Goal: Transaction & Acquisition: Purchase product/service

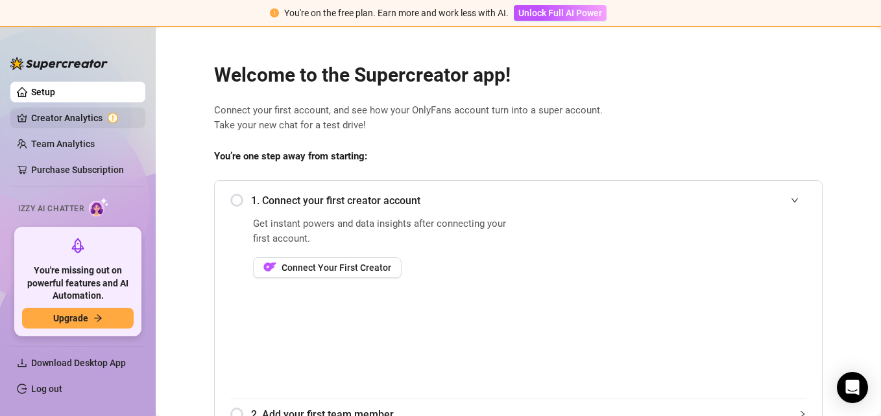
click at [88, 121] on link "Creator Analytics" at bounding box center [83, 118] width 104 height 21
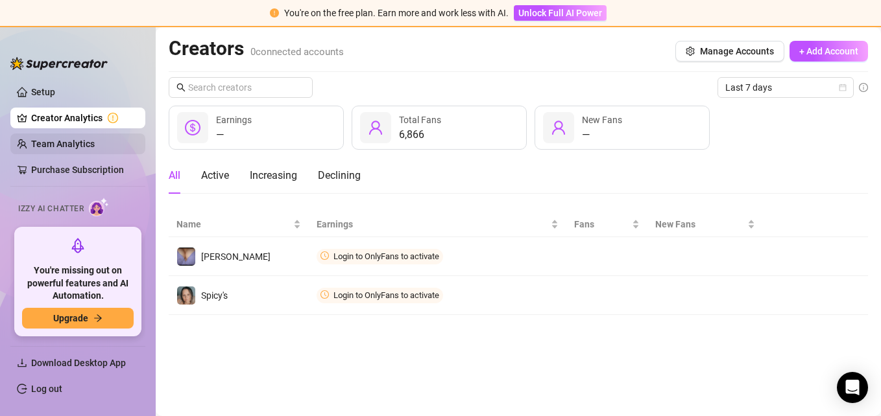
click at [82, 146] on link "Team Analytics" at bounding box center [63, 144] width 64 height 10
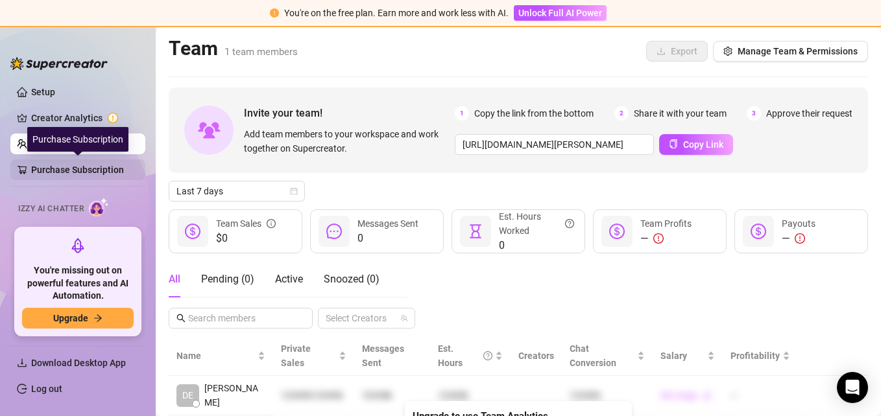
click at [80, 169] on link "Purchase Subscription" at bounding box center [83, 170] width 104 height 21
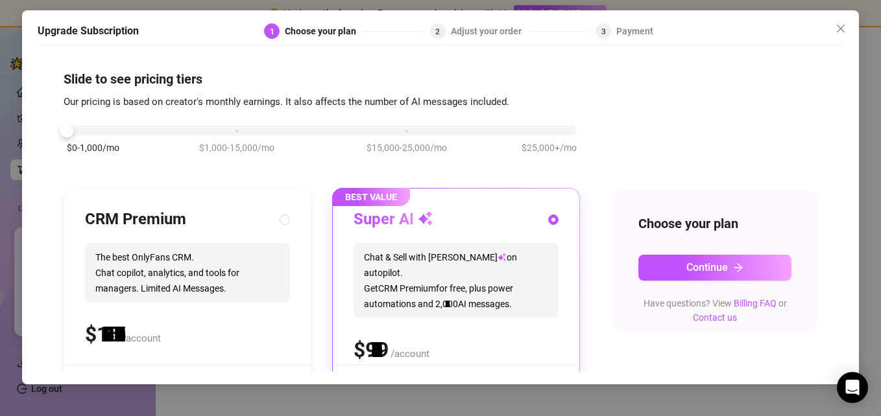
click at [96, 128] on div "$0-1,000/mo $1,000-15,000/mo $15,000-25,000/mo $25,000+/mo" at bounding box center [322, 127] width 510 height 8
click at [832, 33] on span "Close" at bounding box center [840, 28] width 21 height 10
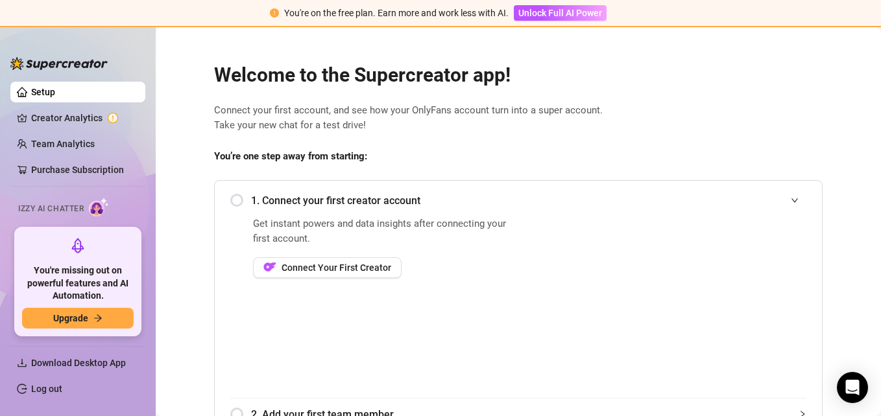
click at [832, 33] on main "Welcome to the Supercreator app! Connect your first account, and see how your O…" at bounding box center [518, 345] width 725 height 636
click at [99, 111] on link "Creator Analytics" at bounding box center [83, 118] width 104 height 21
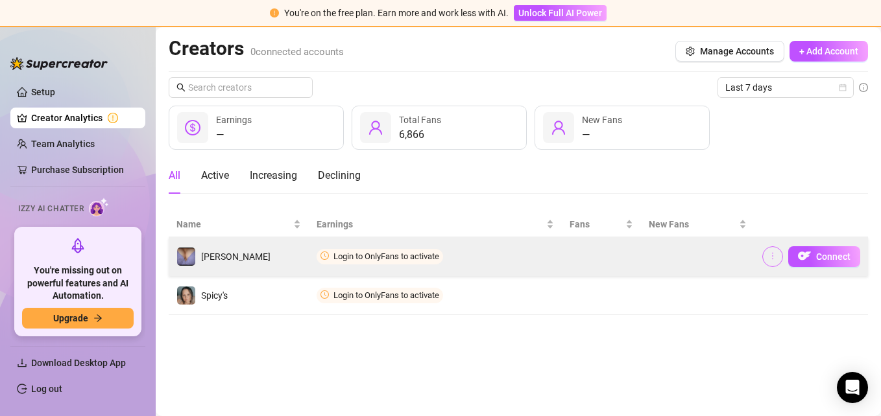
click at [771, 261] on span "button" at bounding box center [772, 257] width 9 height 10
click at [805, 256] on img "button" at bounding box center [804, 256] width 13 height 13
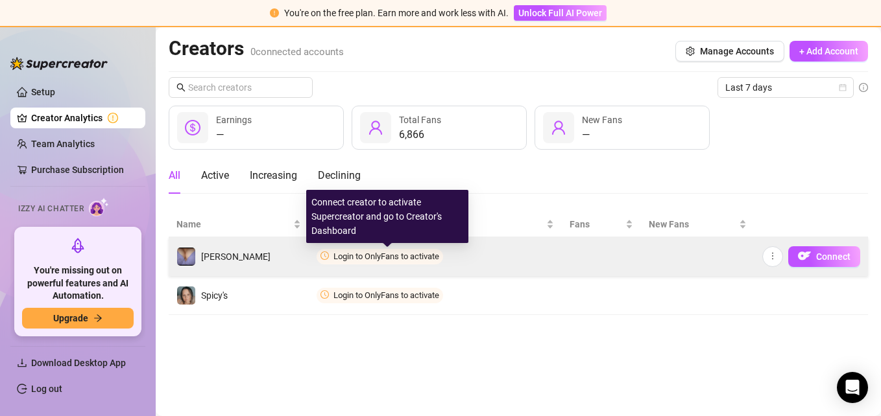
click at [416, 254] on span "Login to OnlyFans to activate" at bounding box center [386, 257] width 106 height 10
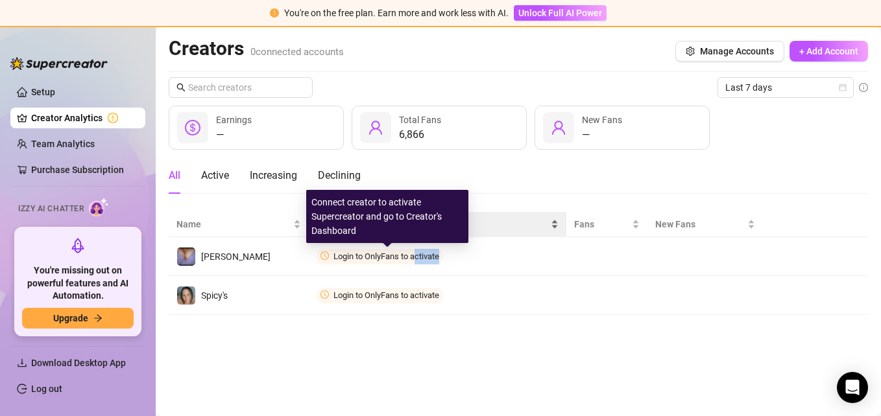
drag, startPoint x: 416, startPoint y: 258, endPoint x: 557, endPoint y: 232, distance: 143.3
click at [557, 232] on table "Name Earnings Fans New Fans [PERSON_NAME] Login to OnlyFans to activate Connect…" at bounding box center [518, 263] width 699 height 103
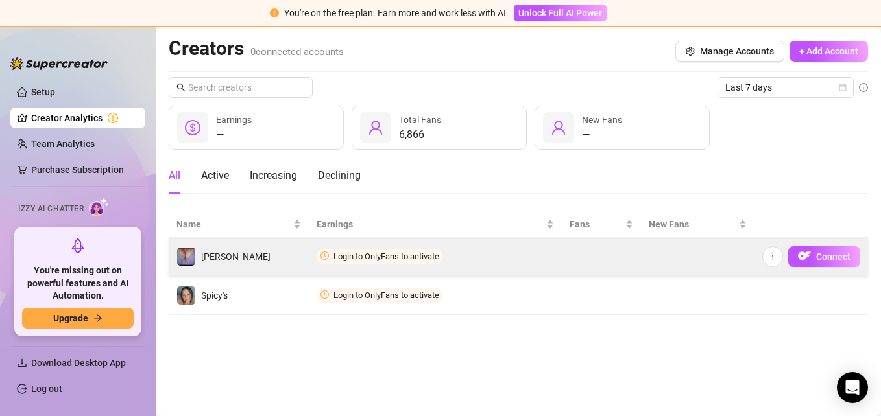
drag, startPoint x: 557, startPoint y: 232, endPoint x: 686, endPoint y: 264, distance: 133.1
click at [686, 264] on td at bounding box center [698, 256] width 114 height 39
click at [818, 256] on span "Connect" at bounding box center [833, 257] width 34 height 10
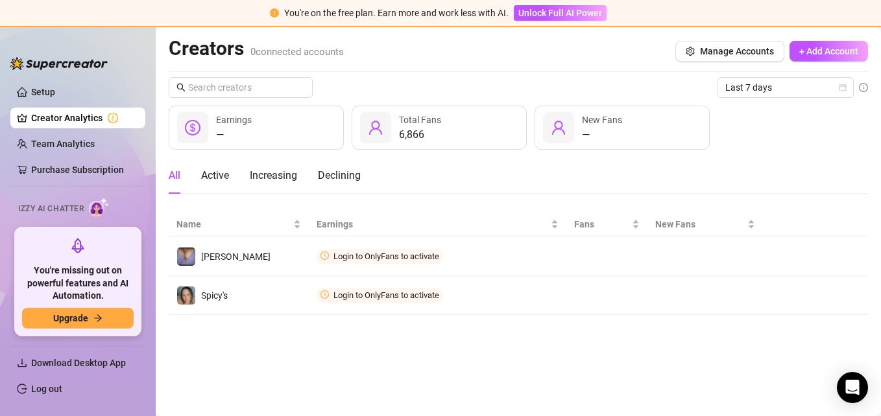
click at [735, 62] on div "Creators 0 connected accounts Manage Accounts + Add Account" at bounding box center [518, 51] width 699 height 30
click at [736, 58] on button "Manage Accounts" at bounding box center [729, 51] width 109 height 21
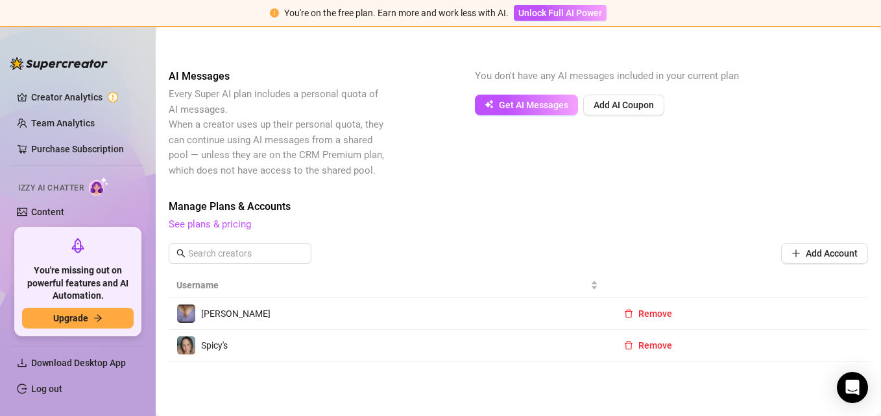
scroll to position [26, 0]
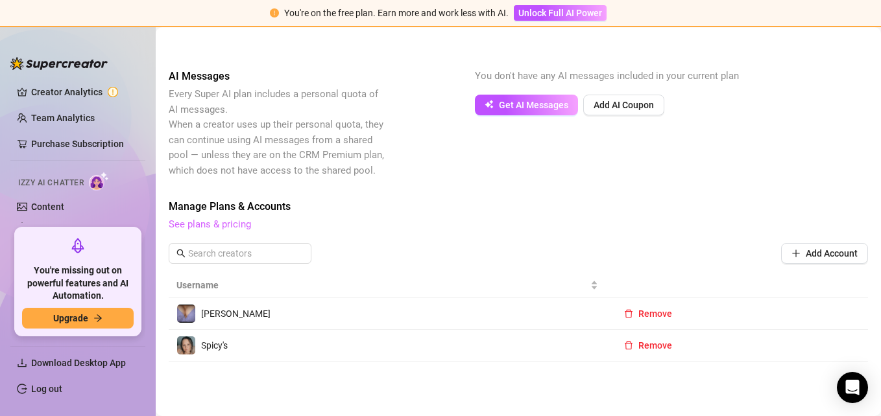
click at [209, 224] on link "See plans & pricing" at bounding box center [210, 225] width 82 height 12
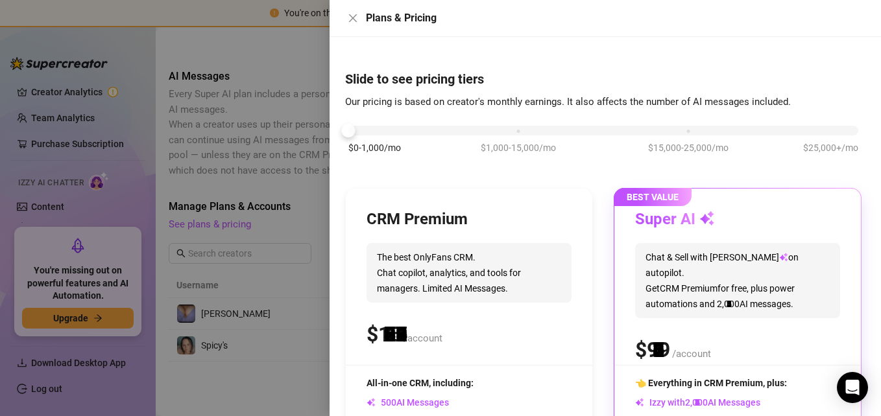
click at [357, 129] on div "$0-1,000/mo $1,000-15,000/mo $15,000-25,000/mo $25,000+/mo" at bounding box center [603, 127] width 510 height 8
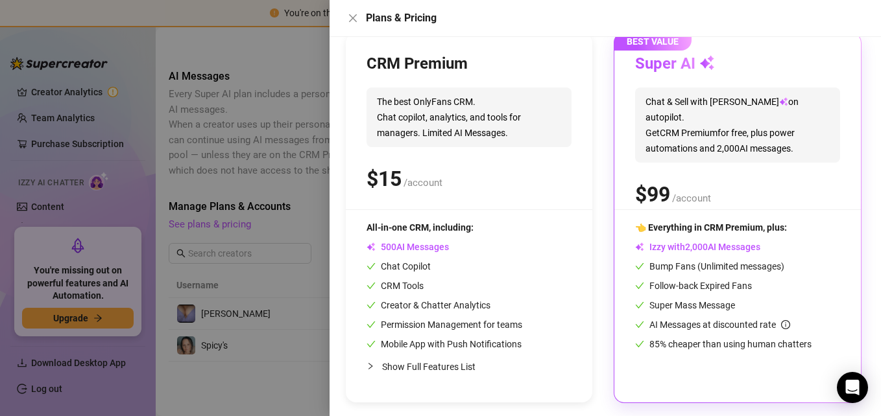
scroll to position [159, 0]
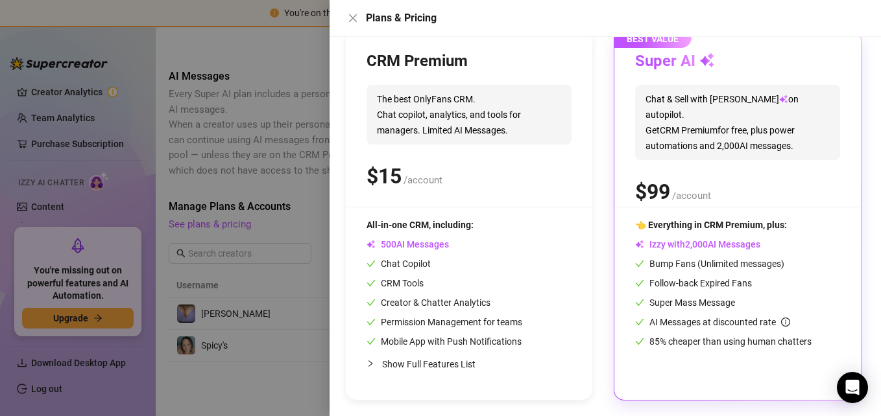
click at [462, 365] on span "Show Full Features List" at bounding box center [428, 364] width 93 height 10
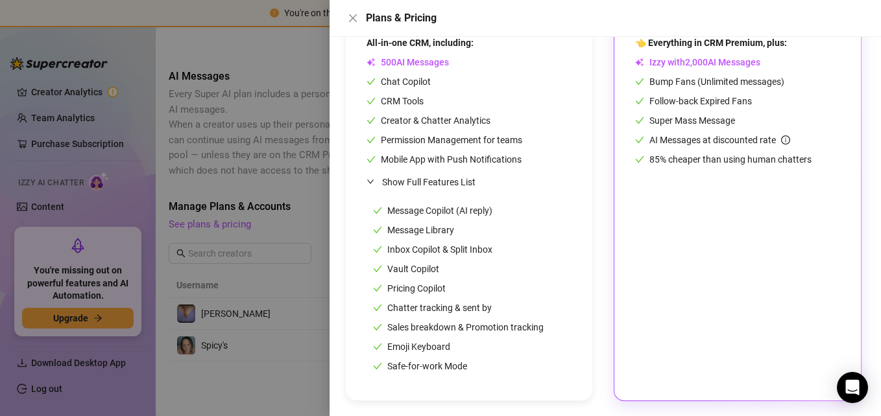
scroll to position [342, 0]
